Goal: Task Accomplishment & Management: Complete application form

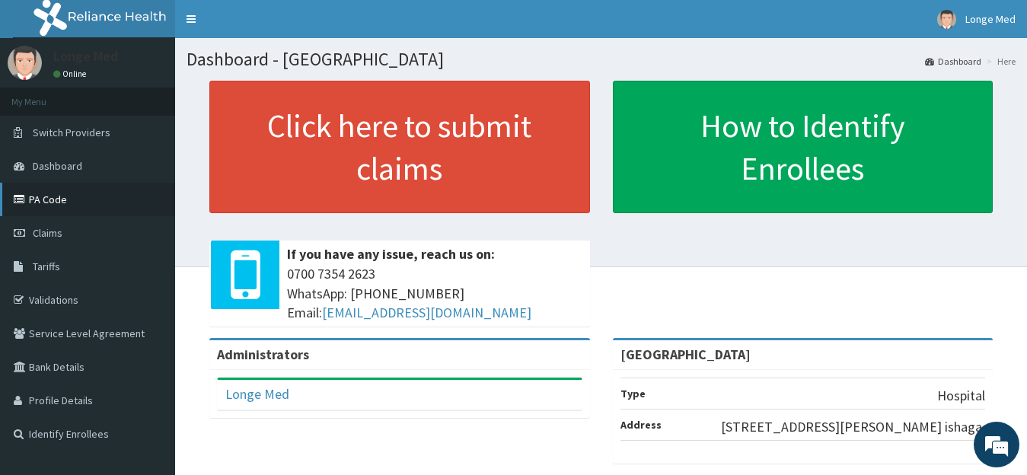
click at [47, 196] on link "PA Code" at bounding box center [87, 199] width 175 height 33
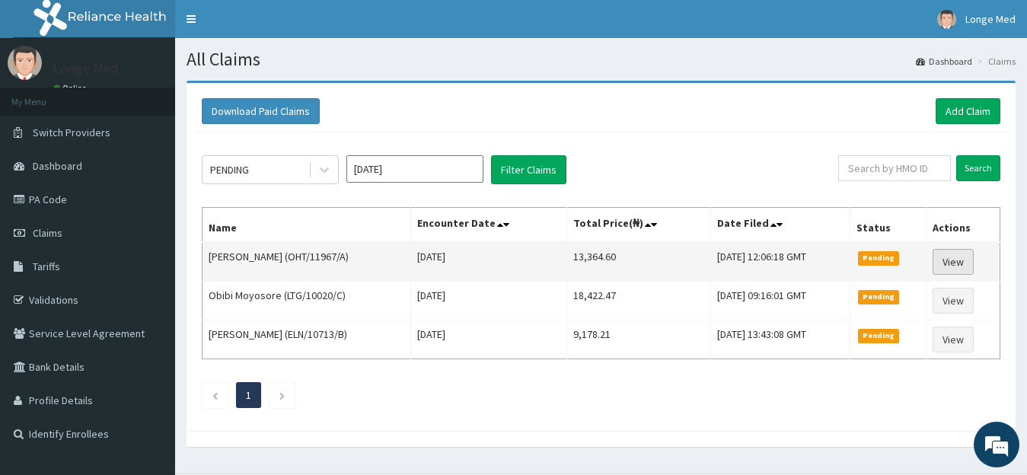
click at [951, 268] on link "View" at bounding box center [952, 262] width 41 height 26
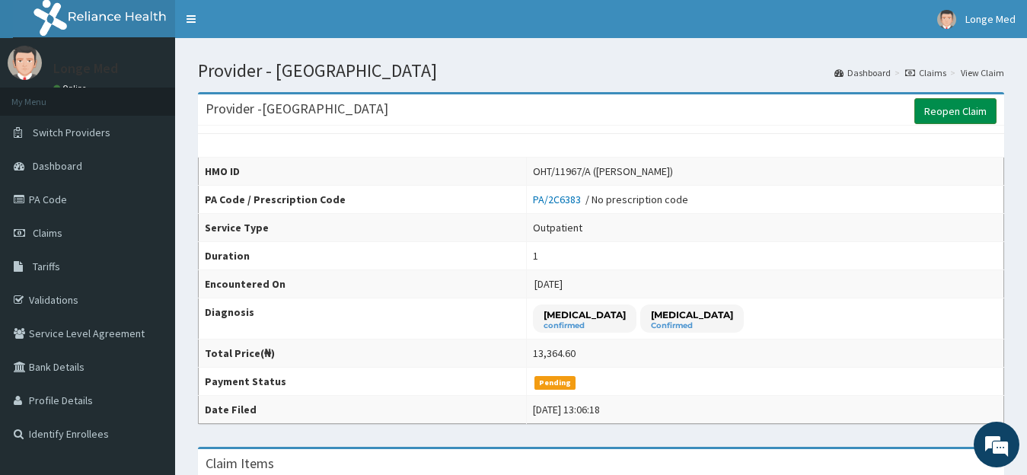
click at [961, 117] on link "Reopen Claim" at bounding box center [955, 111] width 82 height 26
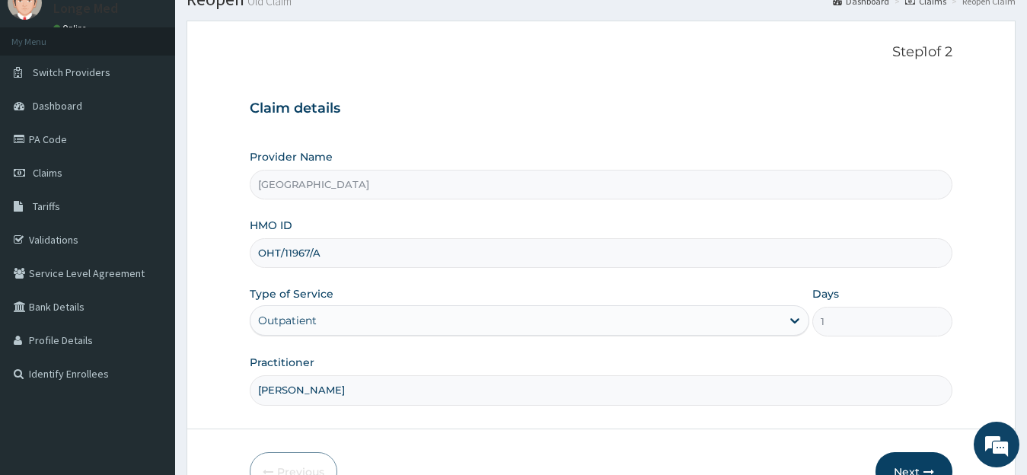
click at [887, 465] on button "Next" at bounding box center [913, 472] width 77 height 40
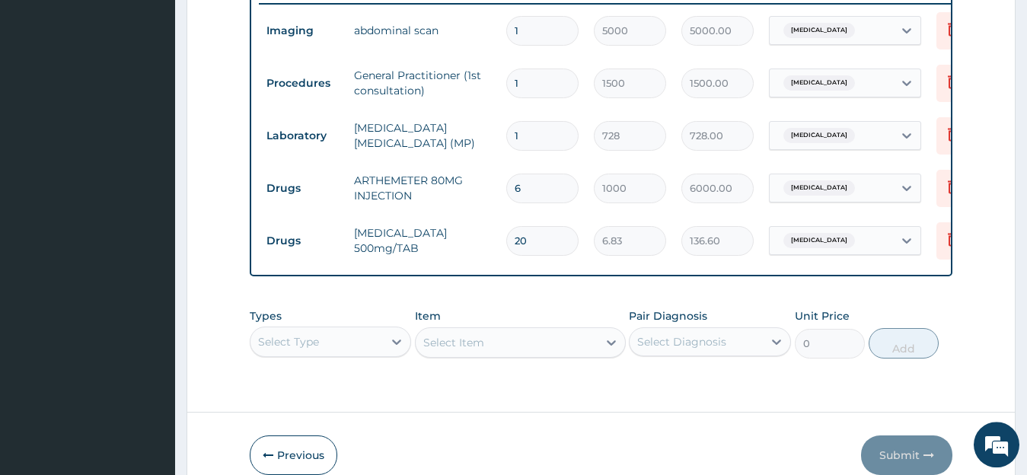
scroll to position [42, 0]
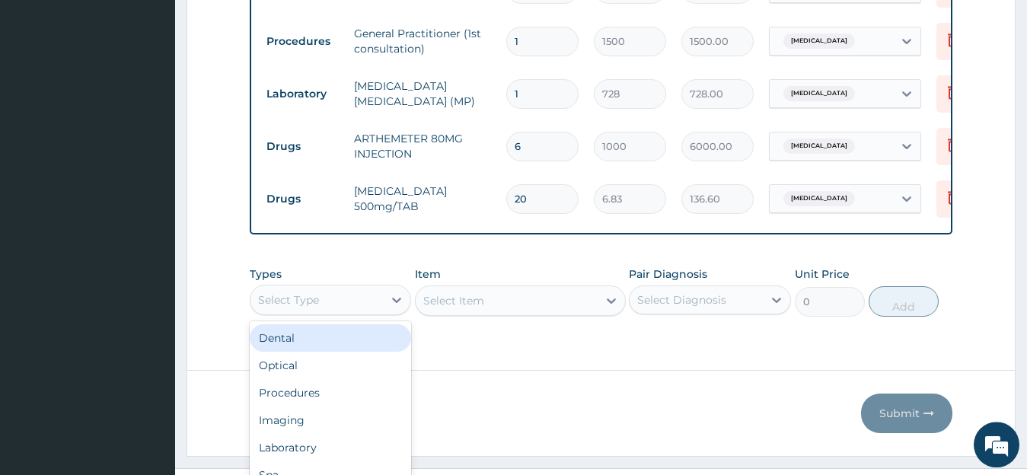
click at [365, 315] on div "option Dental focused, 1 of 10. 10 results available. Use Up and Down to choose…" at bounding box center [331, 300] width 162 height 30
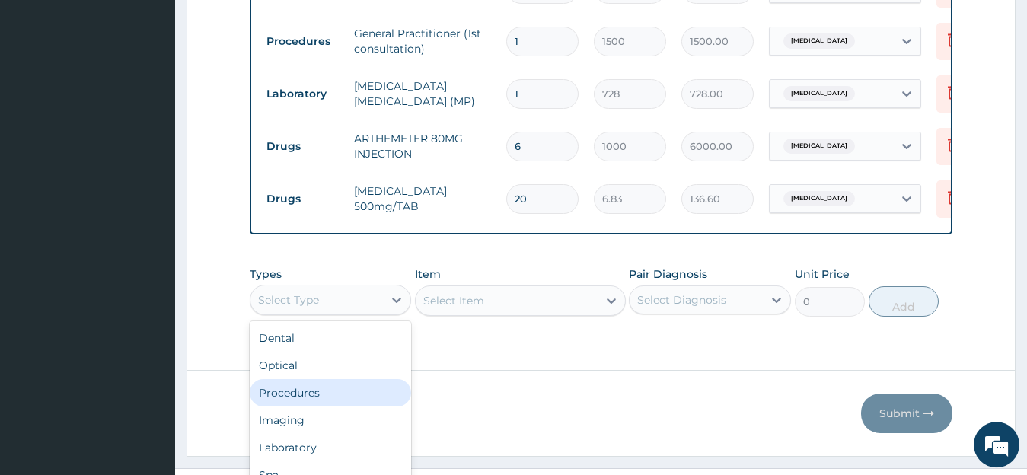
click at [358, 406] on div "Procedures" at bounding box center [331, 392] width 162 height 27
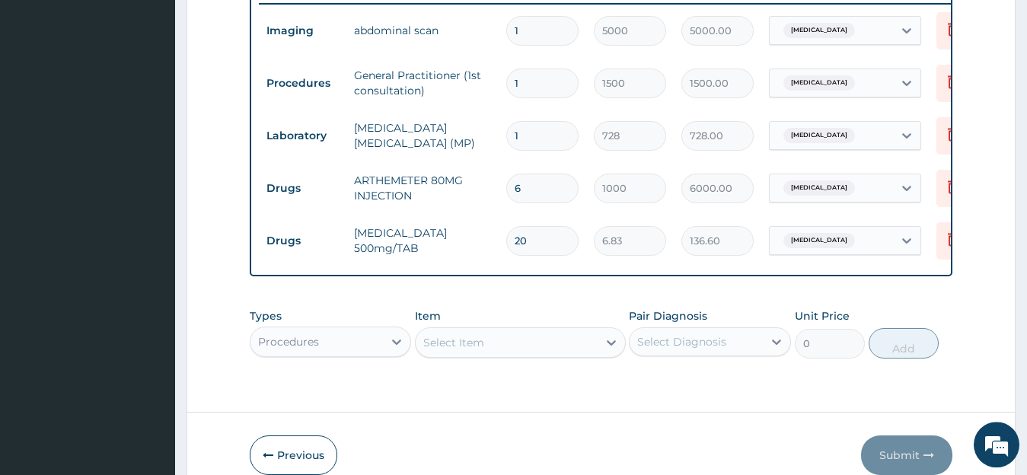
scroll to position [0, 0]
click at [470, 342] on div "Select Item" at bounding box center [520, 342] width 211 height 30
click at [460, 351] on div "Select Item" at bounding box center [520, 342] width 211 height 30
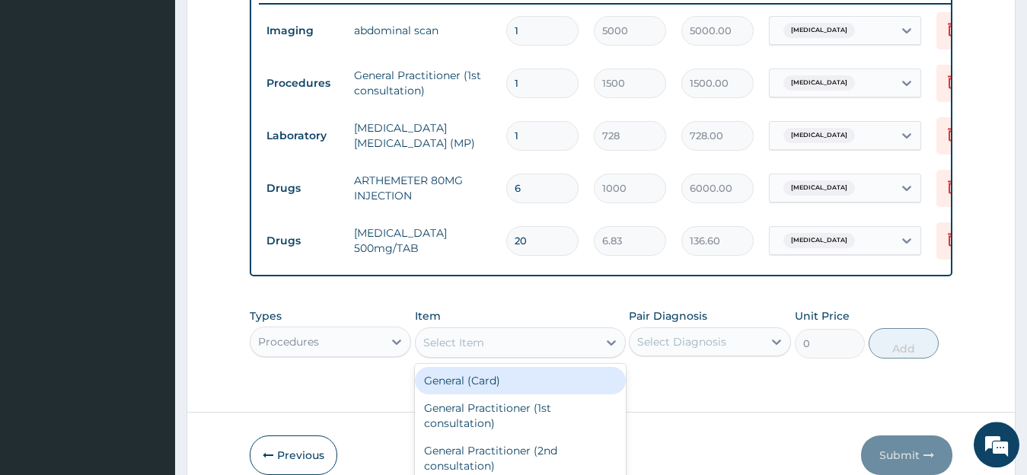
scroll to position [43, 0]
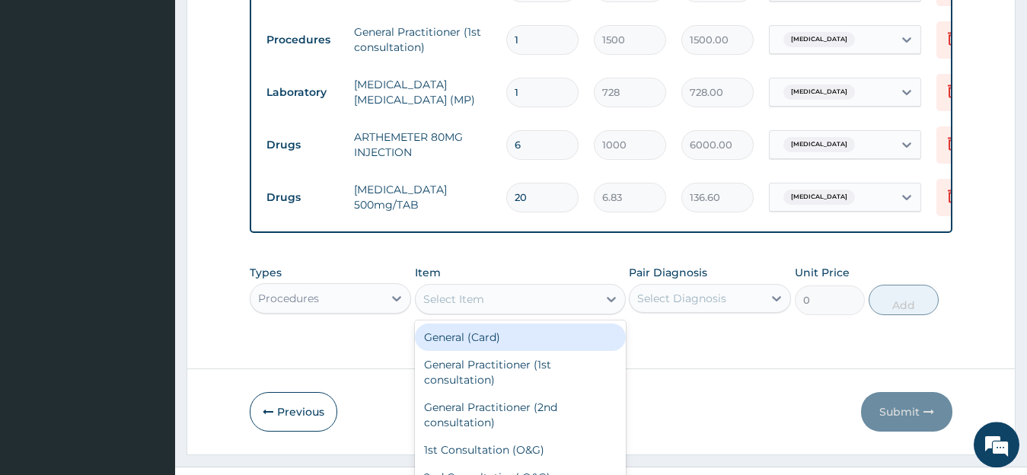
click at [460, 314] on div "option General (Card) focused, 1 of 198. 198 results available. Use Up and Down…" at bounding box center [520, 299] width 211 height 30
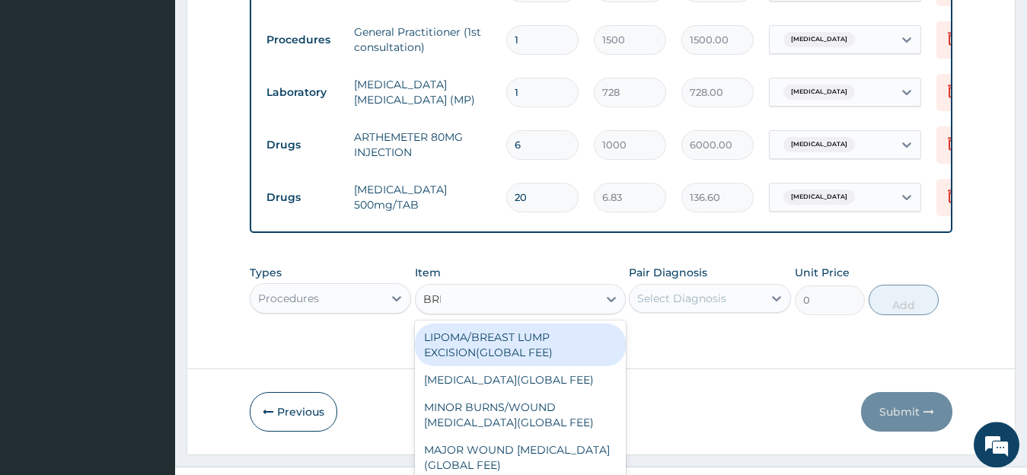
scroll to position [0, 0]
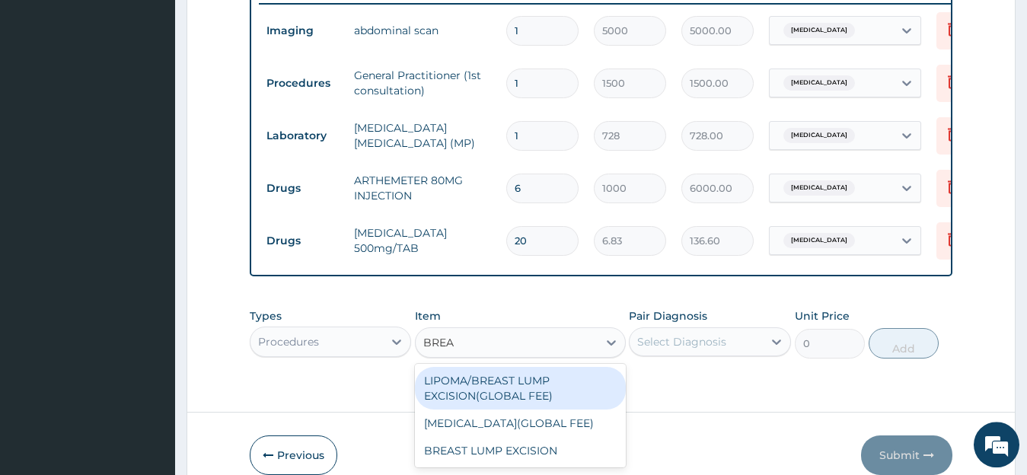
type input "BREAS"
click at [490, 387] on div "LIPOMA/BREAST LUMP EXCISION(GLOBAL FEE)" at bounding box center [520, 388] width 211 height 43
type input "24000"
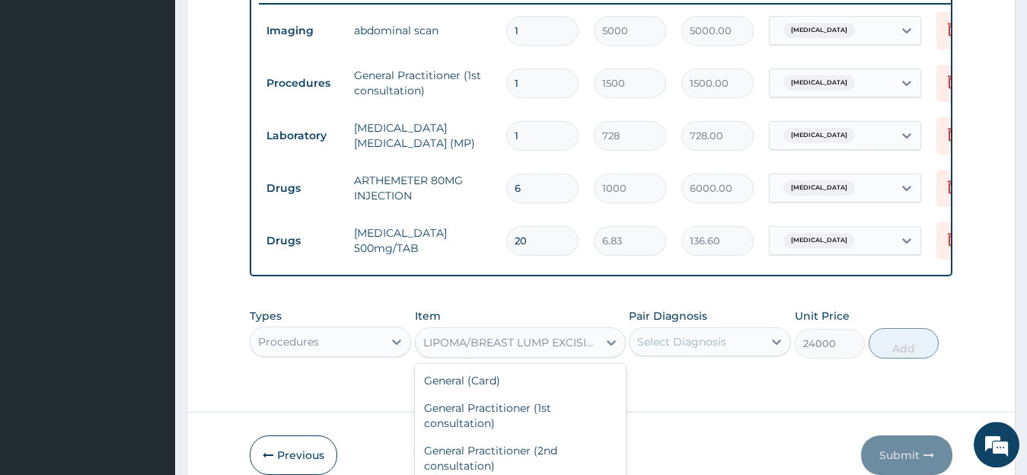
click at [510, 356] on div "option LIPOMA/BREAST LUMP EXCISION(GLOBAL FEE), selected. option HYDROCOELECTOM…" at bounding box center [520, 342] width 211 height 30
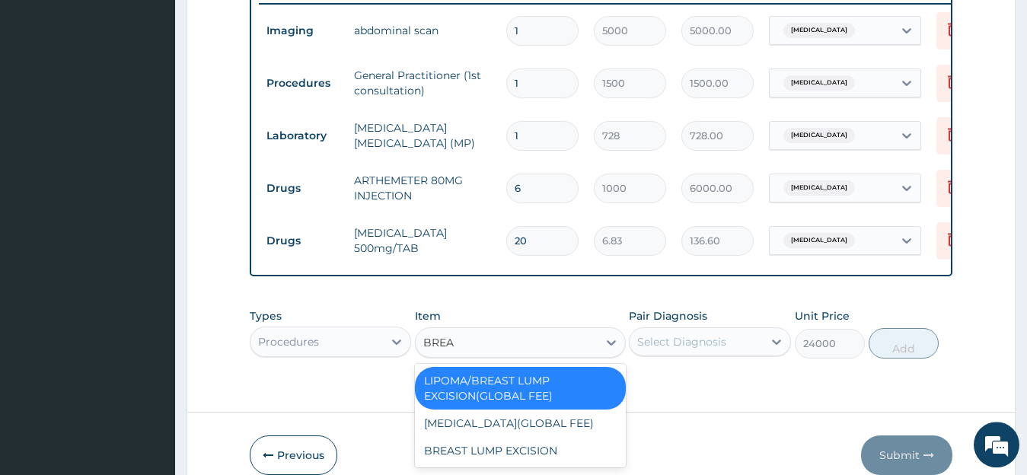
type input "BREAS"
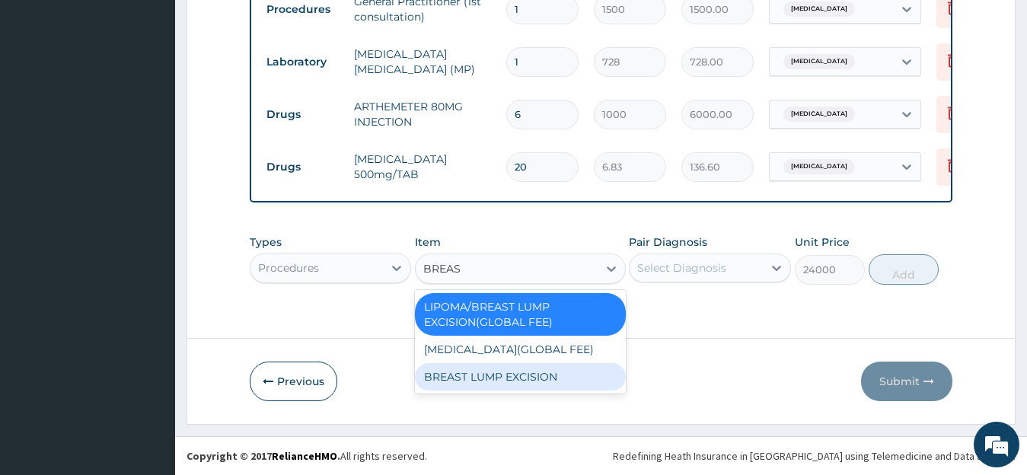
click at [526, 382] on div "BREAST LUMP EXCISION" at bounding box center [520, 376] width 211 height 27
type input "40000"
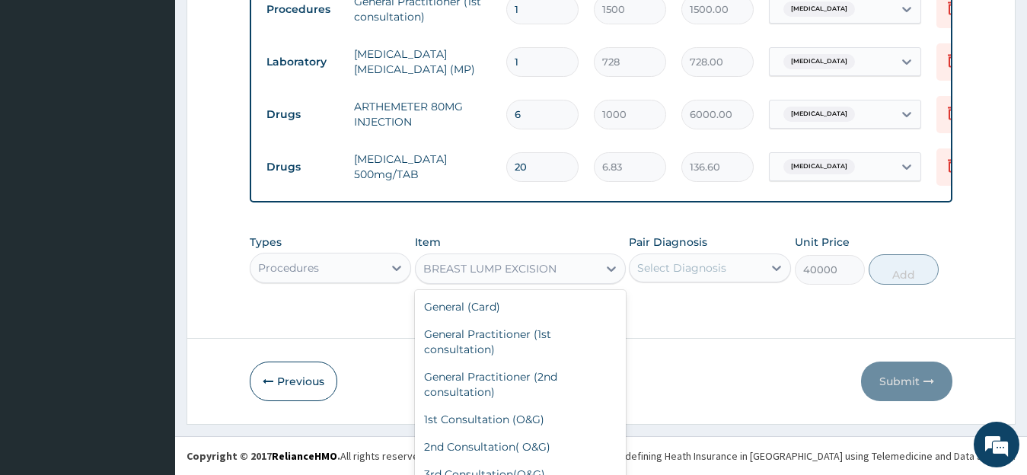
click at [508, 270] on div "option BREAST LUMP EXCISION, selected. option BREAST LUMP EXCISION selected, 19…" at bounding box center [520, 268] width 211 height 30
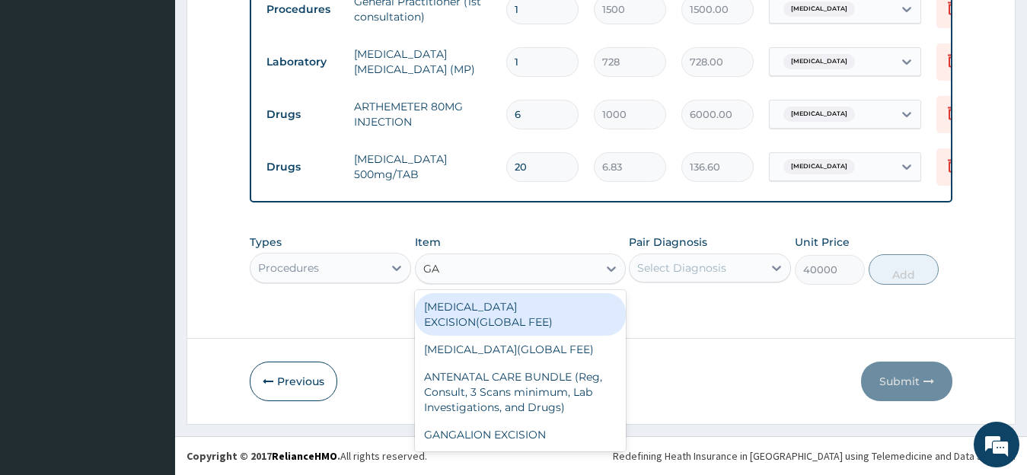
scroll to position [0, 0]
type input "GAN"
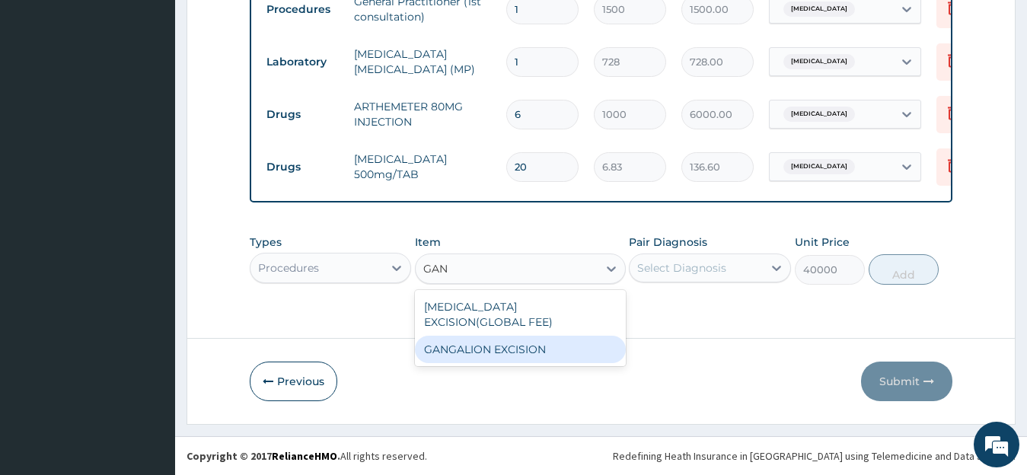
click at [508, 336] on div "GANGALION EXCISION" at bounding box center [520, 349] width 211 height 27
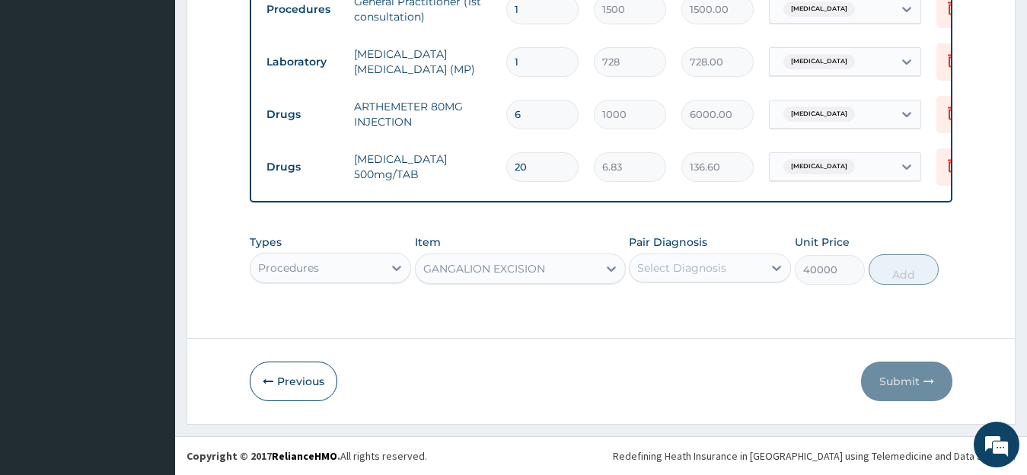
type input "30000"
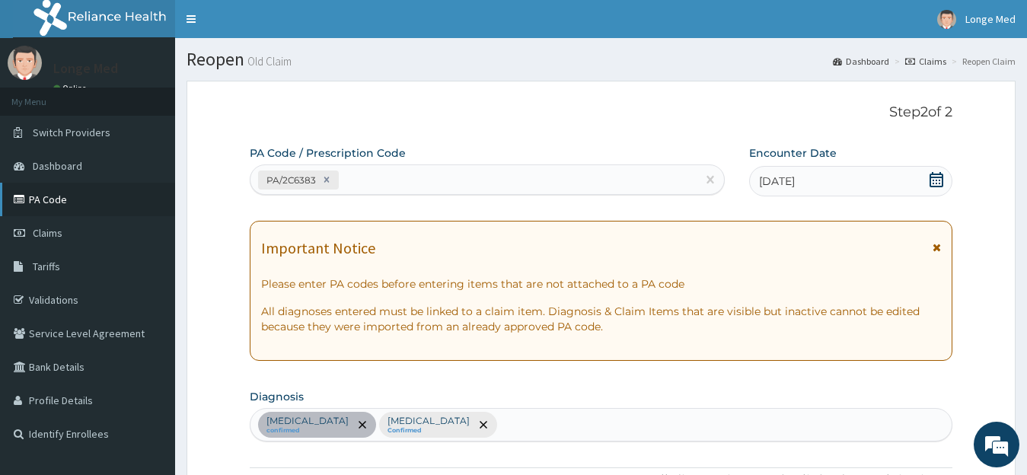
click at [73, 193] on link "PA Code" at bounding box center [87, 199] width 175 height 33
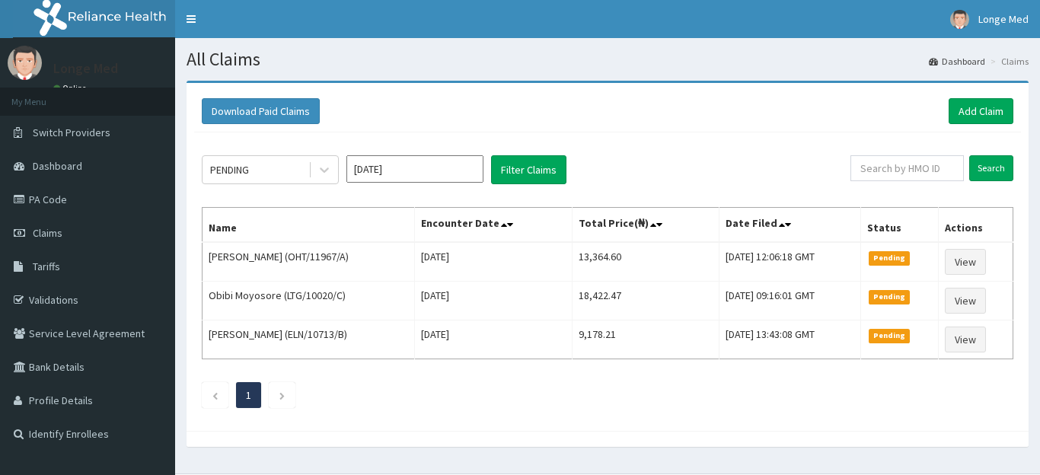
click at [44, 201] on link "PA Code" at bounding box center [87, 199] width 175 height 33
